Goal: Task Accomplishment & Management: Complete application form

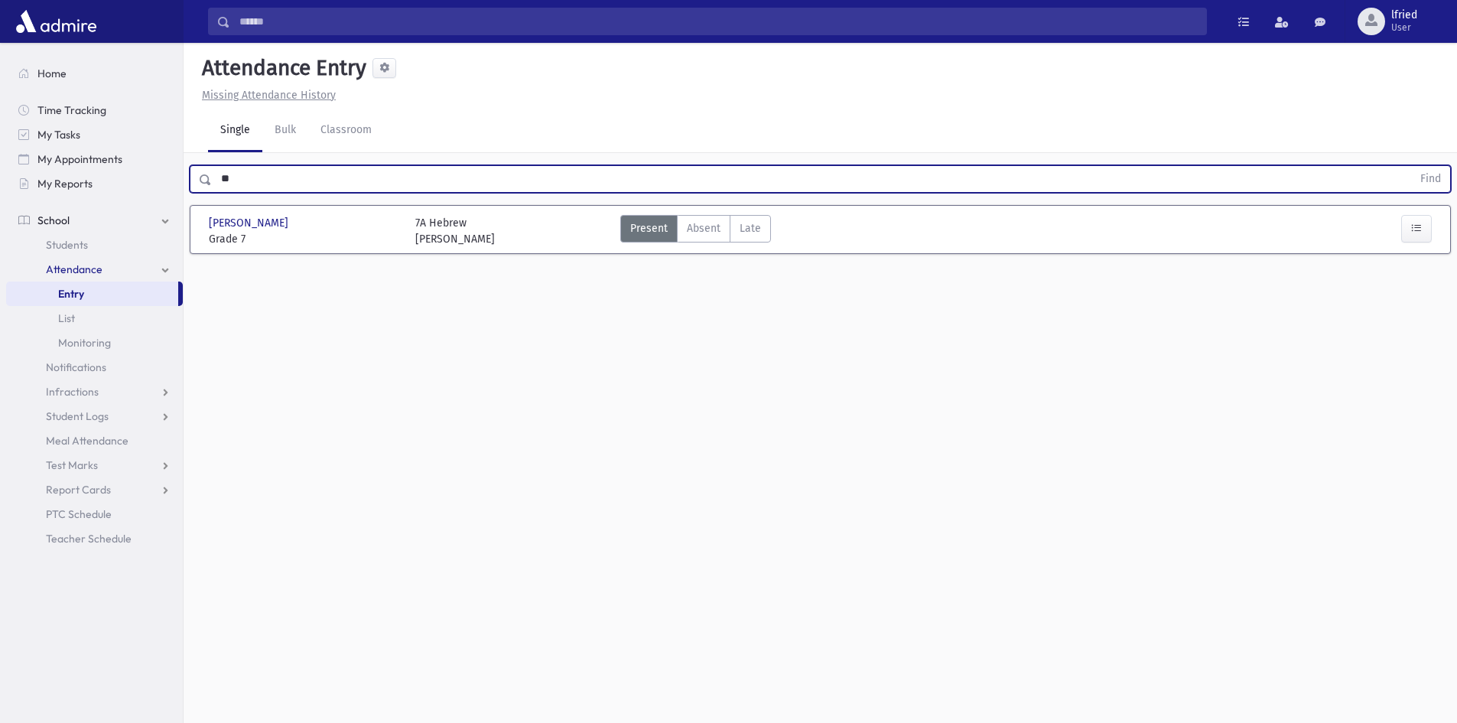
type input "*"
type input "*****"
click at [1411, 166] on button "Find" at bounding box center [1430, 179] width 39 height 26
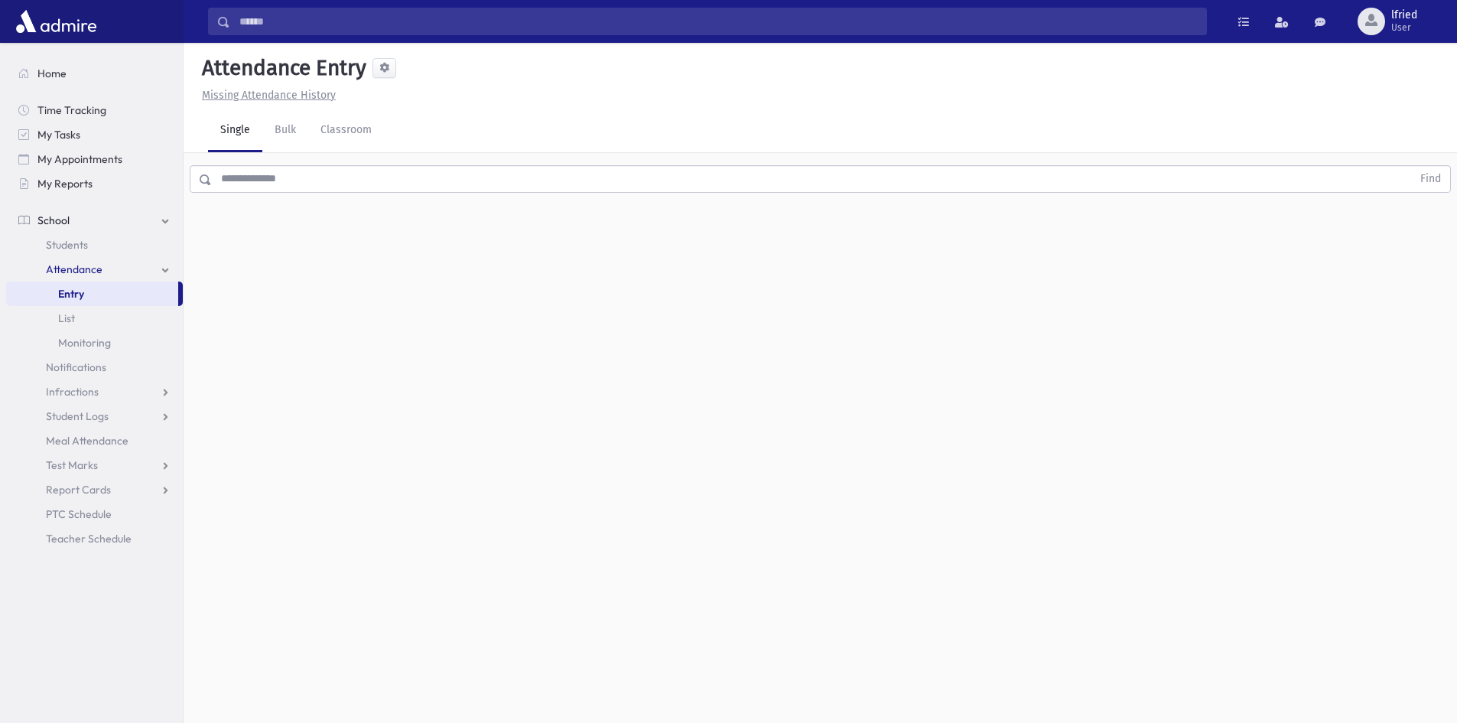
click at [457, 190] on input "text" at bounding box center [812, 179] width 1200 height 28
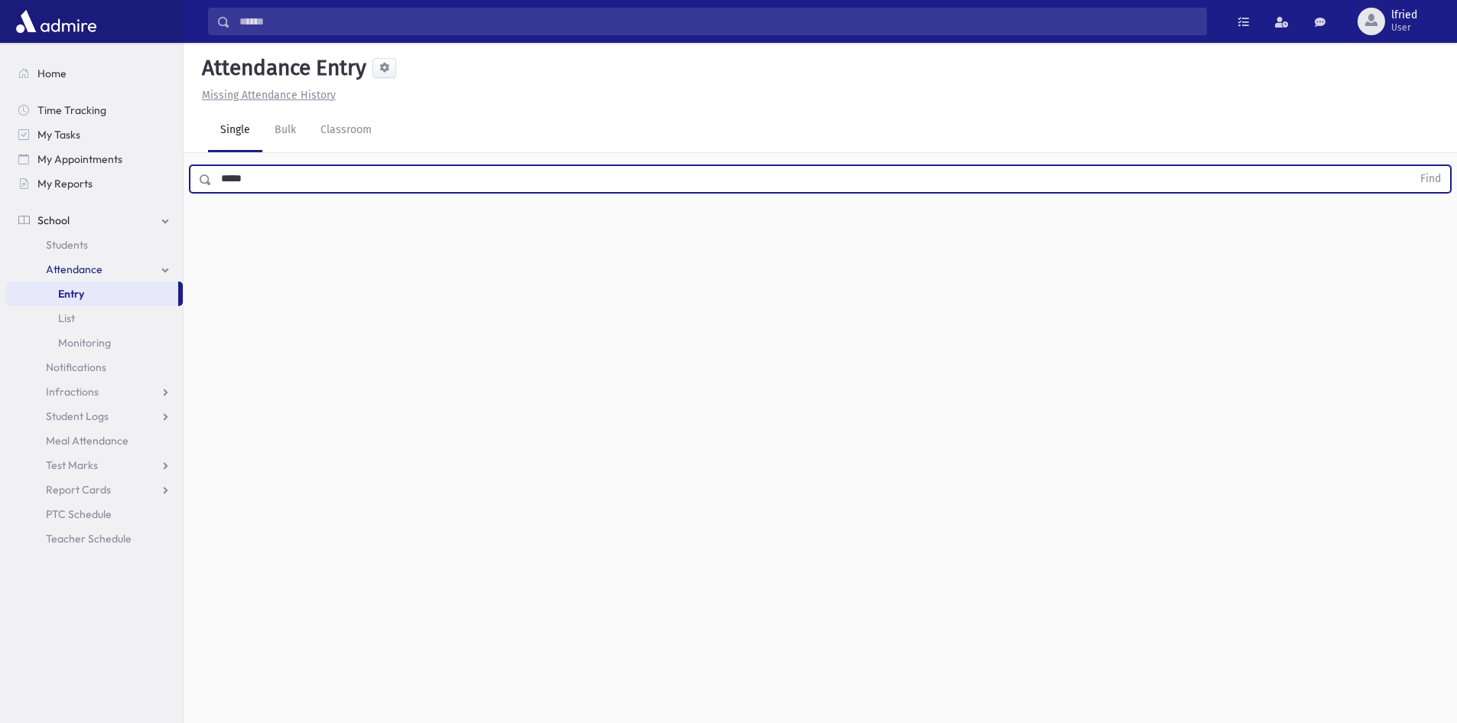
click at [1411, 166] on button "Find" at bounding box center [1430, 179] width 39 height 26
type input "*"
click at [1411, 166] on button "Find" at bounding box center [1430, 179] width 39 height 26
type input "*"
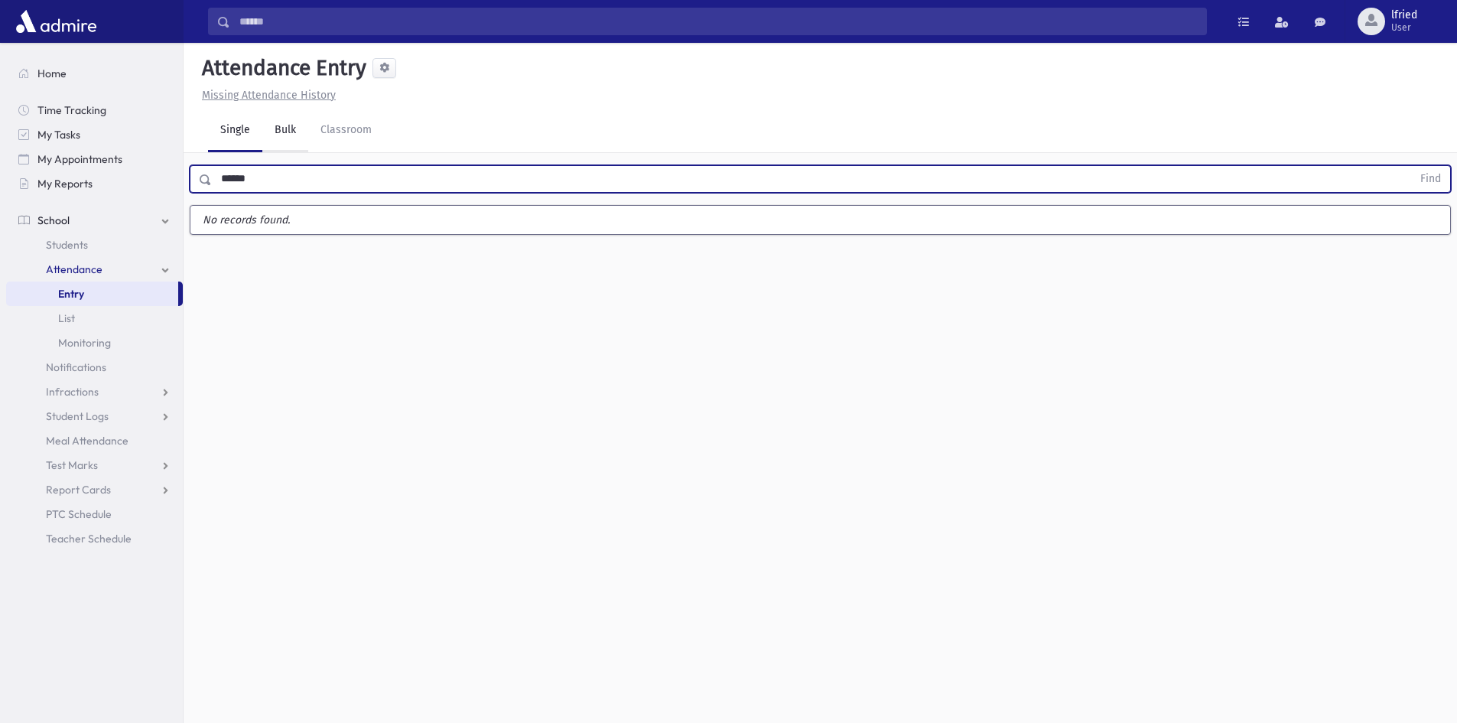
click at [1411, 166] on button "Find" at bounding box center [1430, 179] width 39 height 26
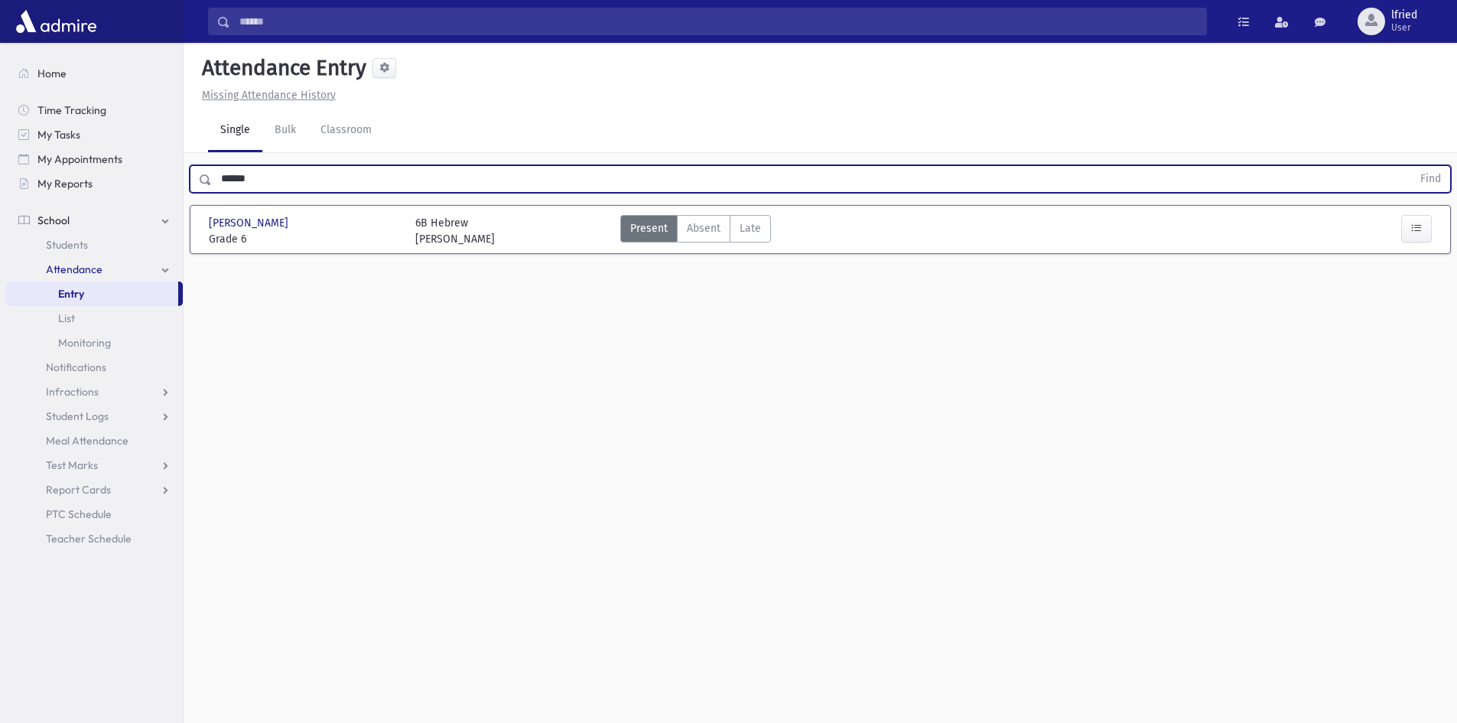
drag, startPoint x: 402, startPoint y: 173, endPoint x: 233, endPoint y: 171, distance: 169.1
click at [233, 171] on input "******" at bounding box center [812, 179] width 1200 height 28
type input "*"
click at [1411, 166] on button "Find" at bounding box center [1430, 179] width 39 height 26
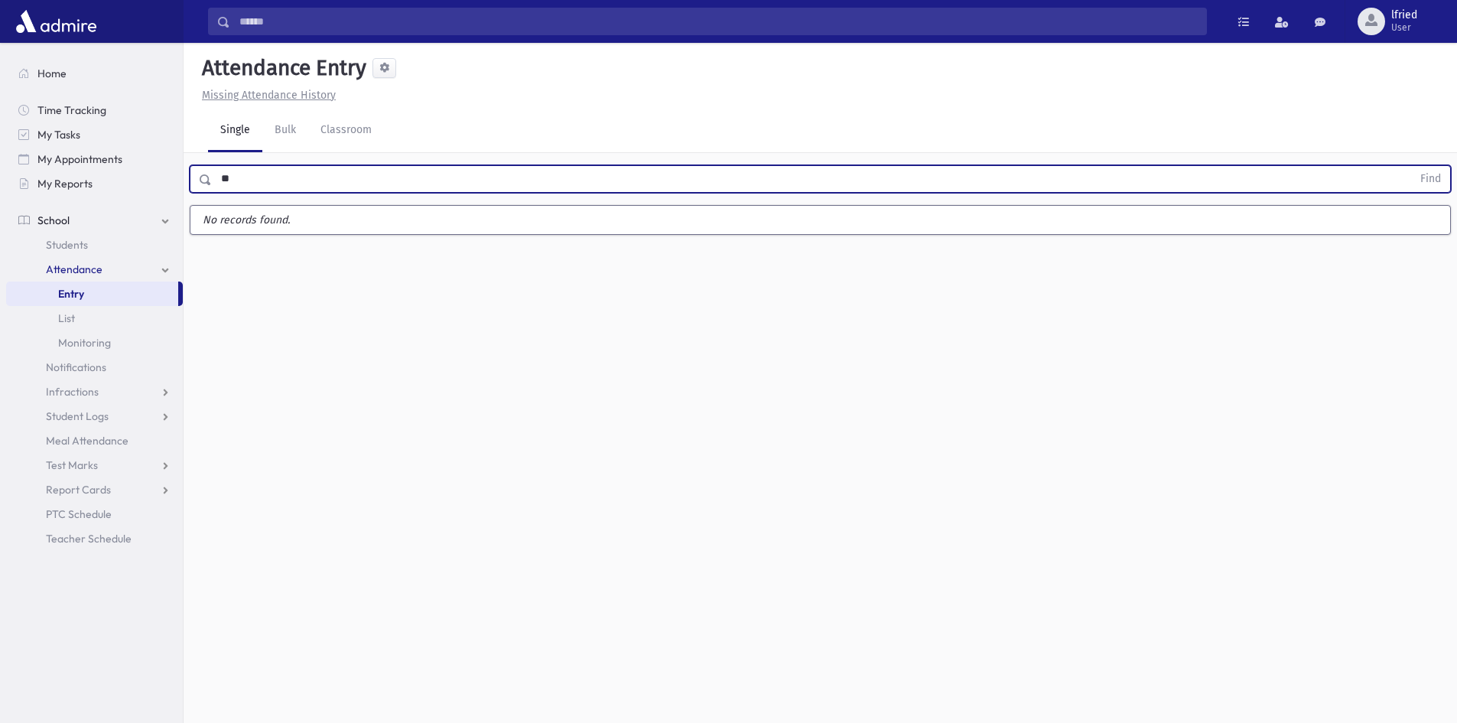
type input "**"
click at [1411, 166] on button "Find" at bounding box center [1430, 179] width 39 height 26
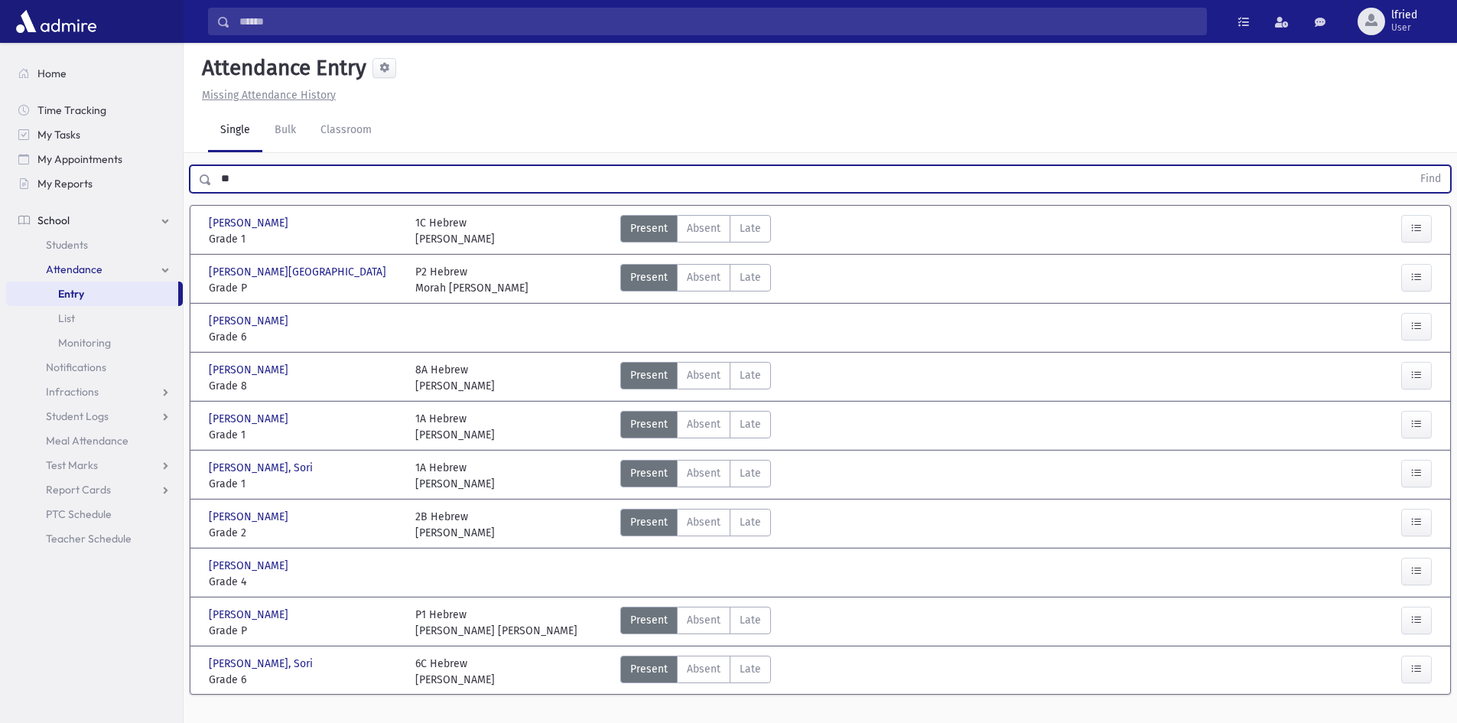
scroll to position [34, 0]
